Goal: Transaction & Acquisition: Purchase product/service

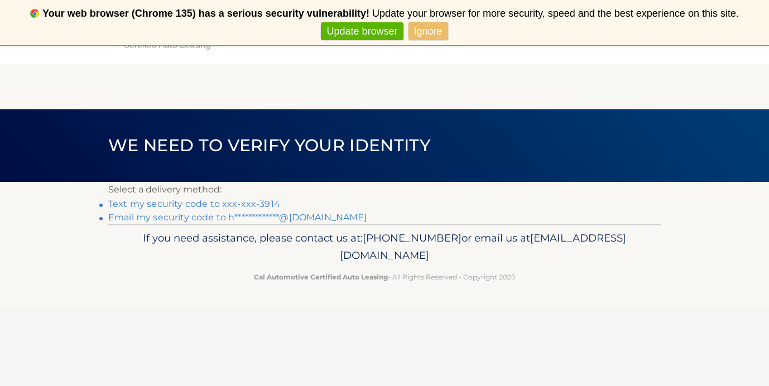
click at [184, 205] on link "Text my security code to xxx-xxx-3914" at bounding box center [194, 204] width 172 height 11
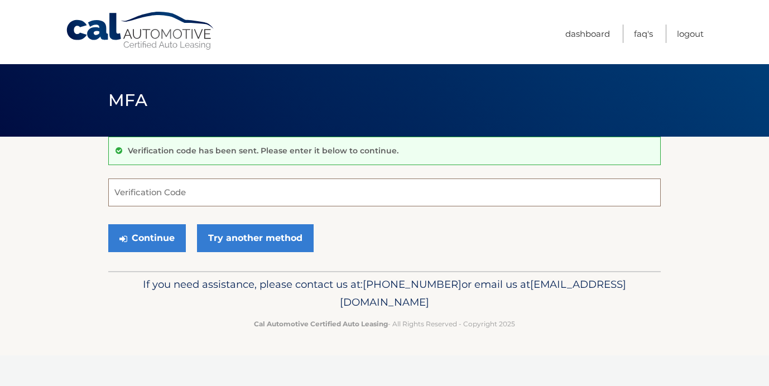
click at [177, 187] on input "Verification Code" at bounding box center [384, 193] width 552 height 28
type input "929535"
click at [163, 233] on button "Continue" at bounding box center [147, 238] width 78 height 28
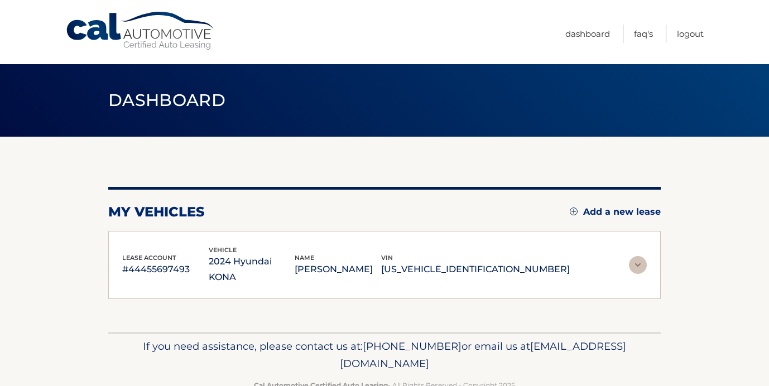
click at [164, 237] on div "lease account #44455697493 vehicle 2024 Hyundai KONA name HEATHER KRAMER vin KM…" at bounding box center [384, 265] width 552 height 69
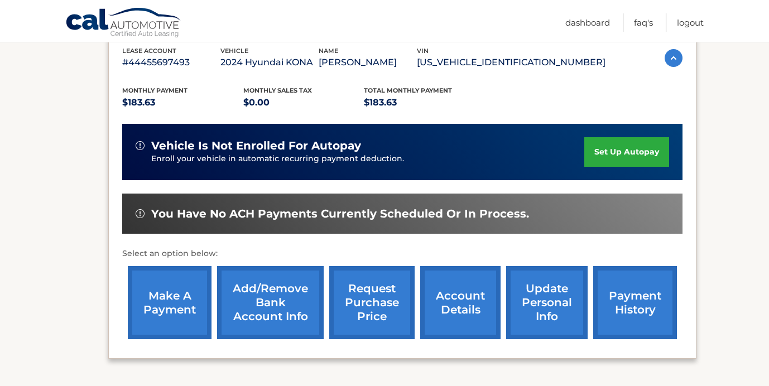
scroll to position [221, 0]
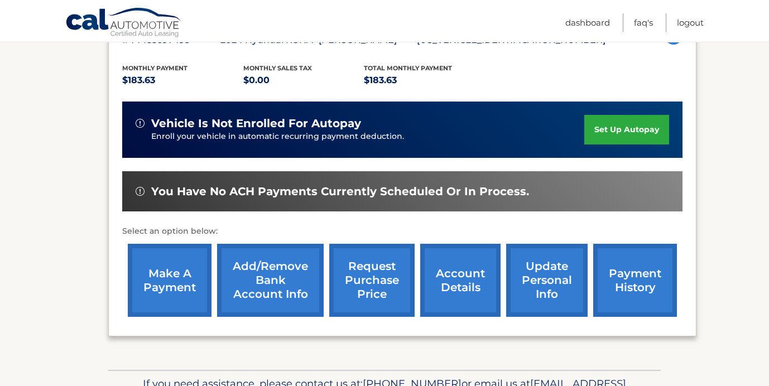
click at [176, 276] on link "make a payment" at bounding box center [170, 280] width 84 height 73
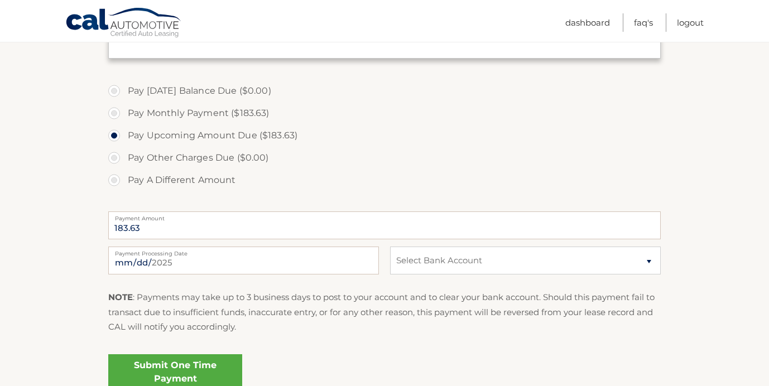
scroll to position [326, 0]
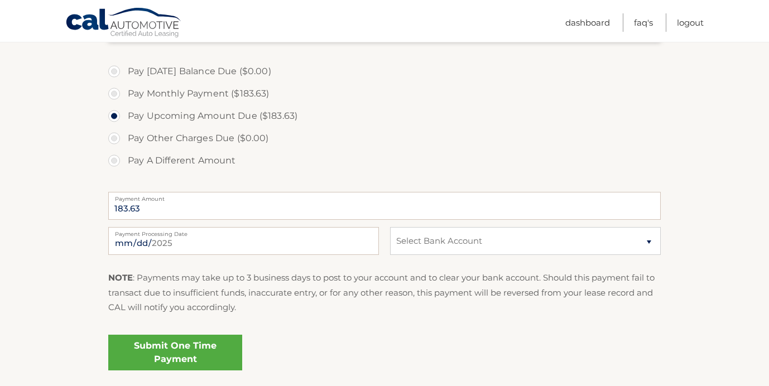
click at [168, 350] on link "Submit One Time Payment" at bounding box center [175, 353] width 134 height 36
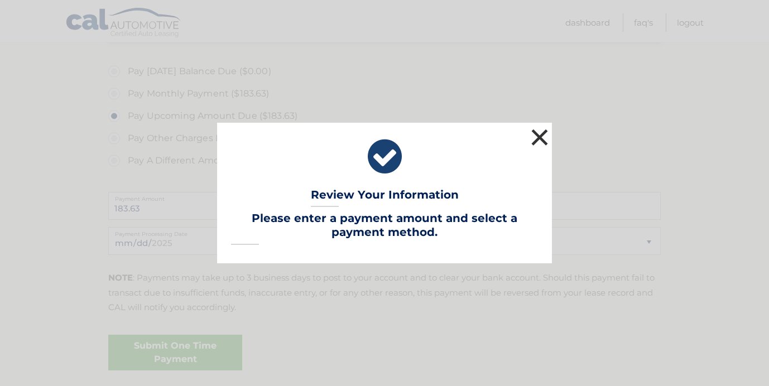
click at [539, 138] on button "×" at bounding box center [539, 137] width 22 height 22
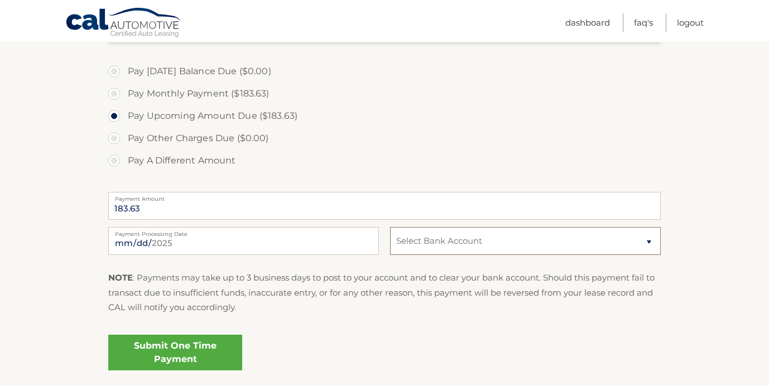
click at [465, 243] on select "Select Bank Account Checking TD BANK NA *****7156 Checking TD BANK NA *****7156" at bounding box center [525, 241] width 271 height 28
select select "NmIxNTRkZTItMWZkNy00ZDQ5LTk4NDEtYWU0M2U0MmY2YTVi"
click at [202, 356] on link "Submit One Time Payment" at bounding box center [175, 353] width 134 height 36
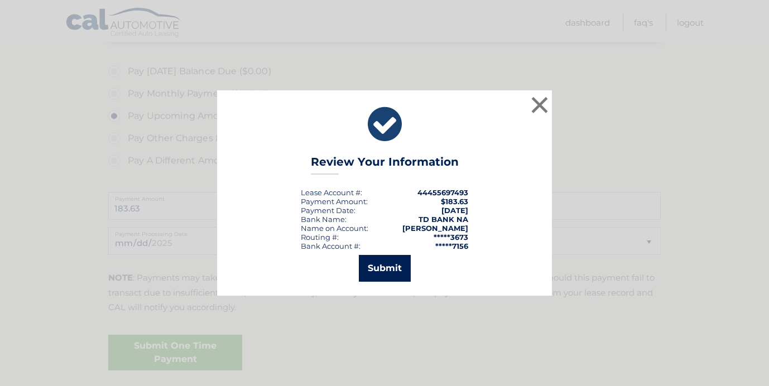
click at [374, 264] on button "Submit" at bounding box center [385, 268] width 52 height 27
